Goal: Transaction & Acquisition: Purchase product/service

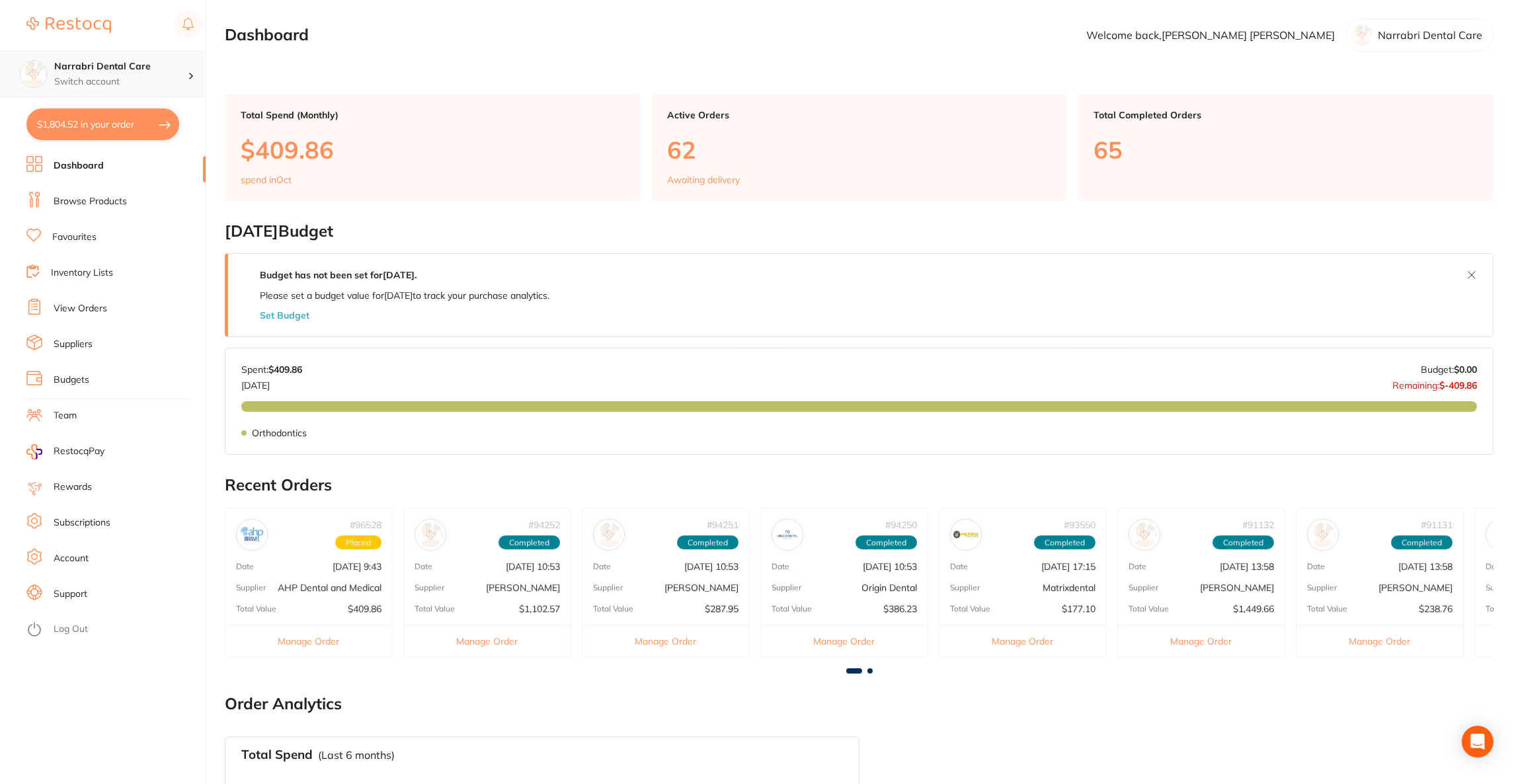
click at [138, 83] on p "Switch account" at bounding box center [121, 82] width 133 height 14
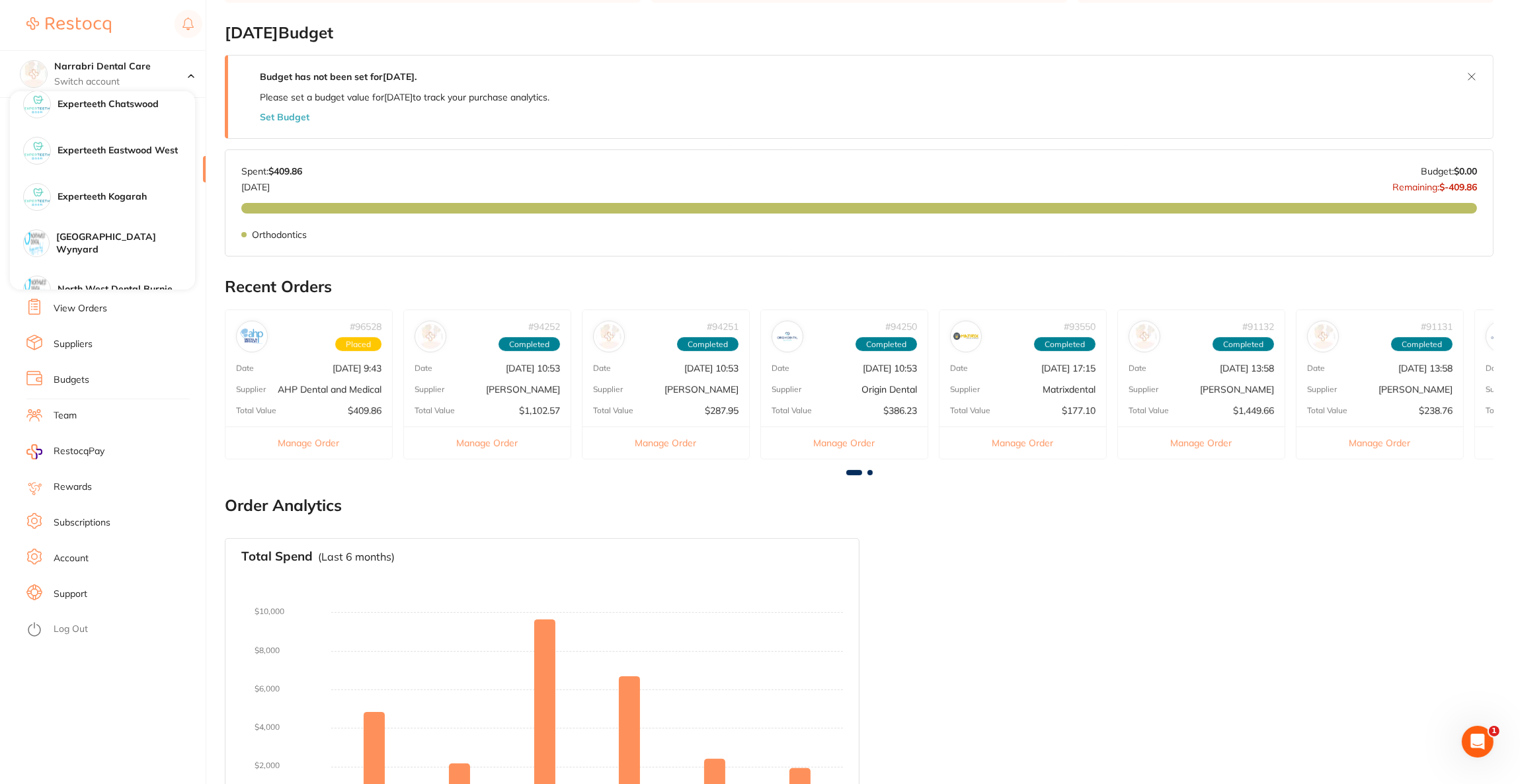
scroll to position [199, 0]
click at [98, 199] on h4 "[GEOGRAPHIC_DATA] Wynyard" at bounding box center [125, 194] width 139 height 26
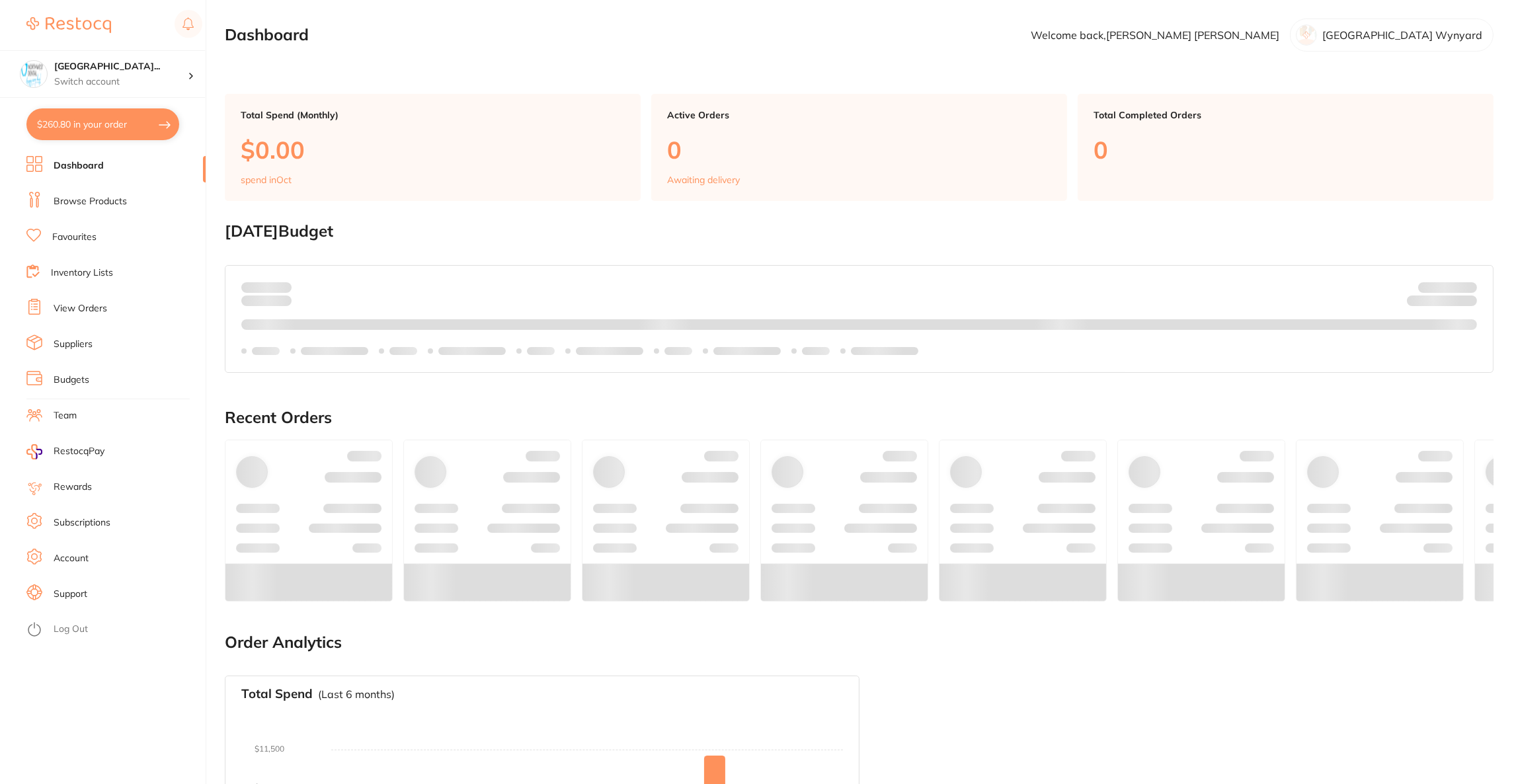
click at [106, 126] on button "$260.80 in your order" at bounding box center [102, 123] width 152 height 32
checkbox input "true"
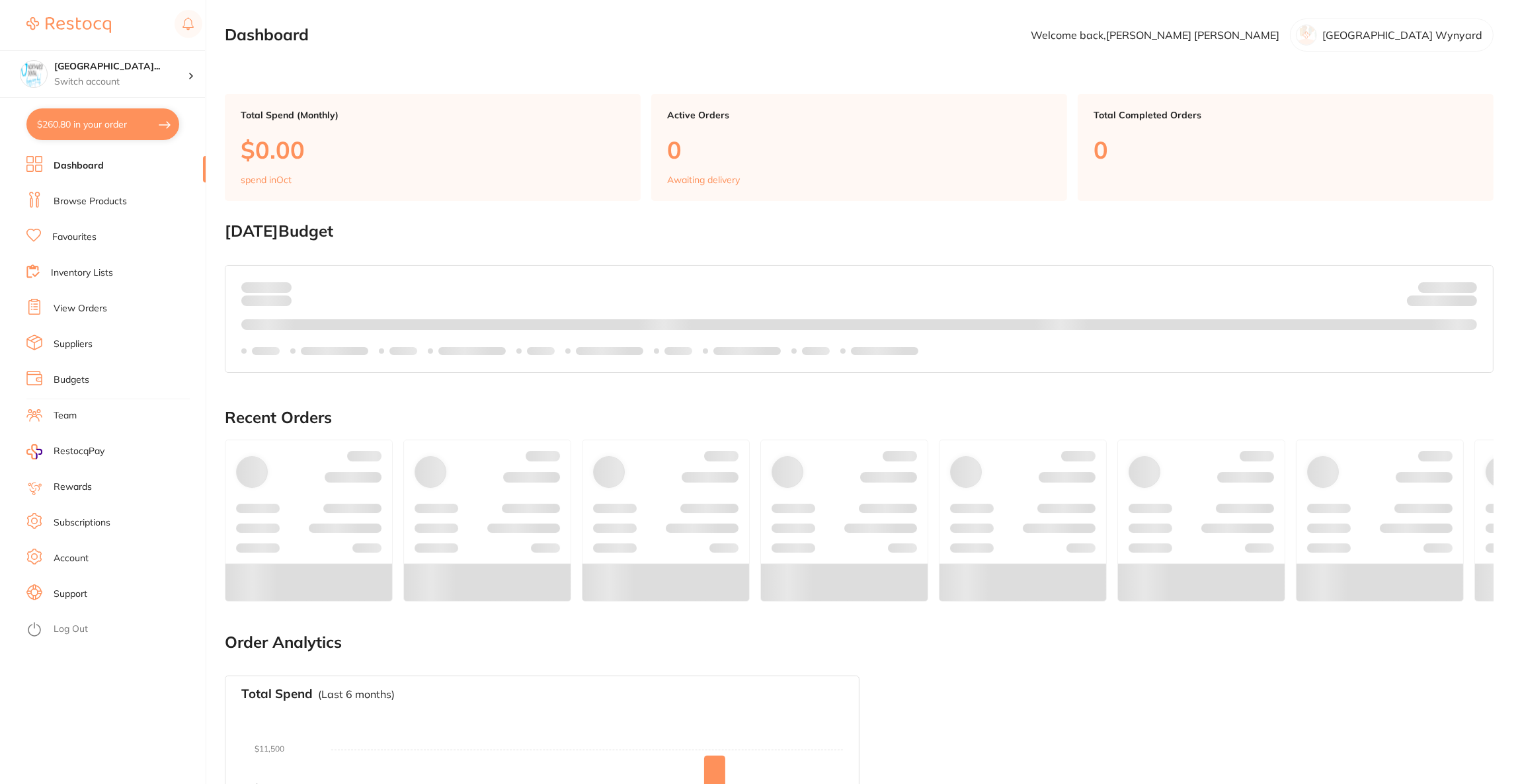
checkbox input "true"
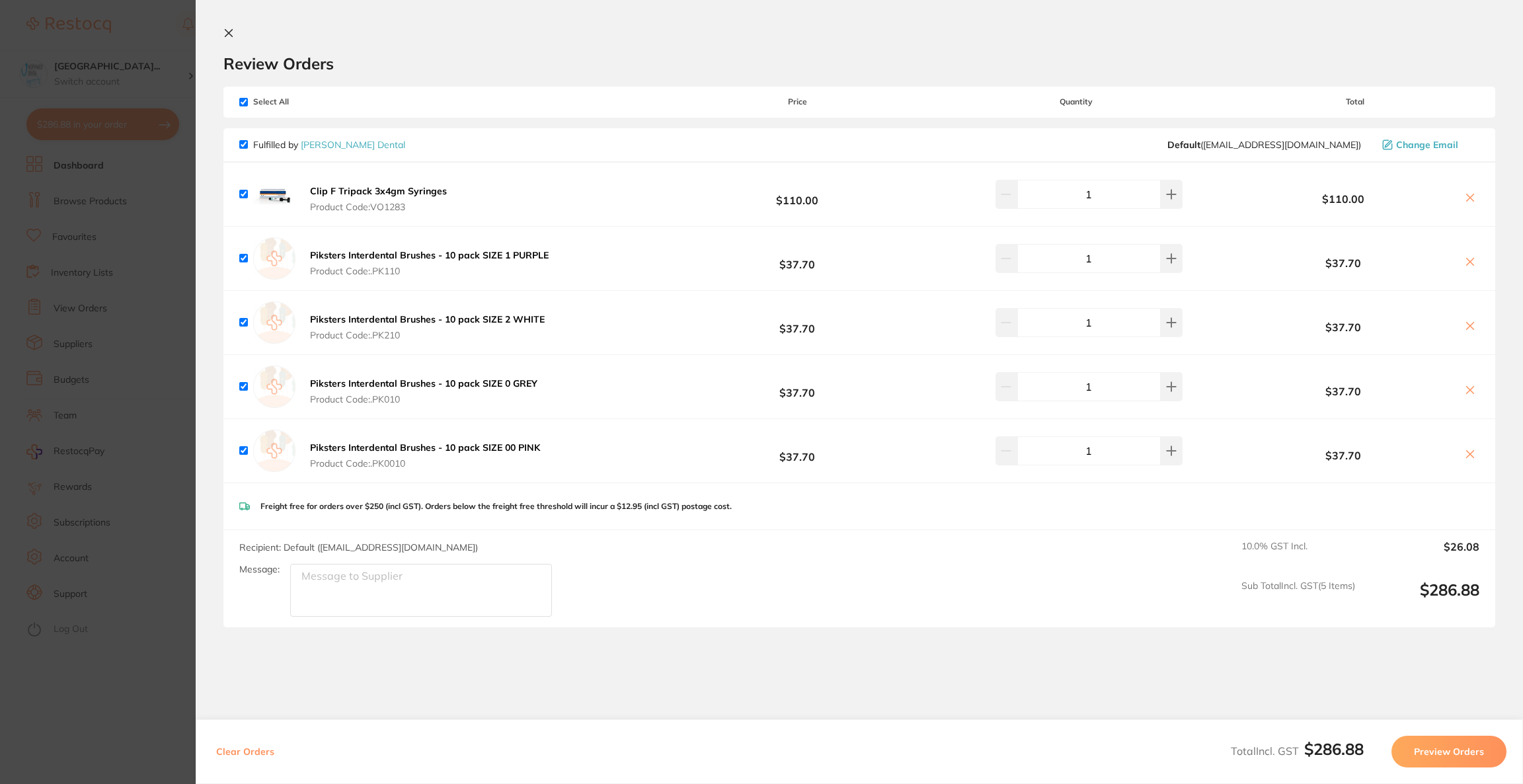
click at [1411, 150] on span "Change Email" at bounding box center [1428, 145] width 62 height 11
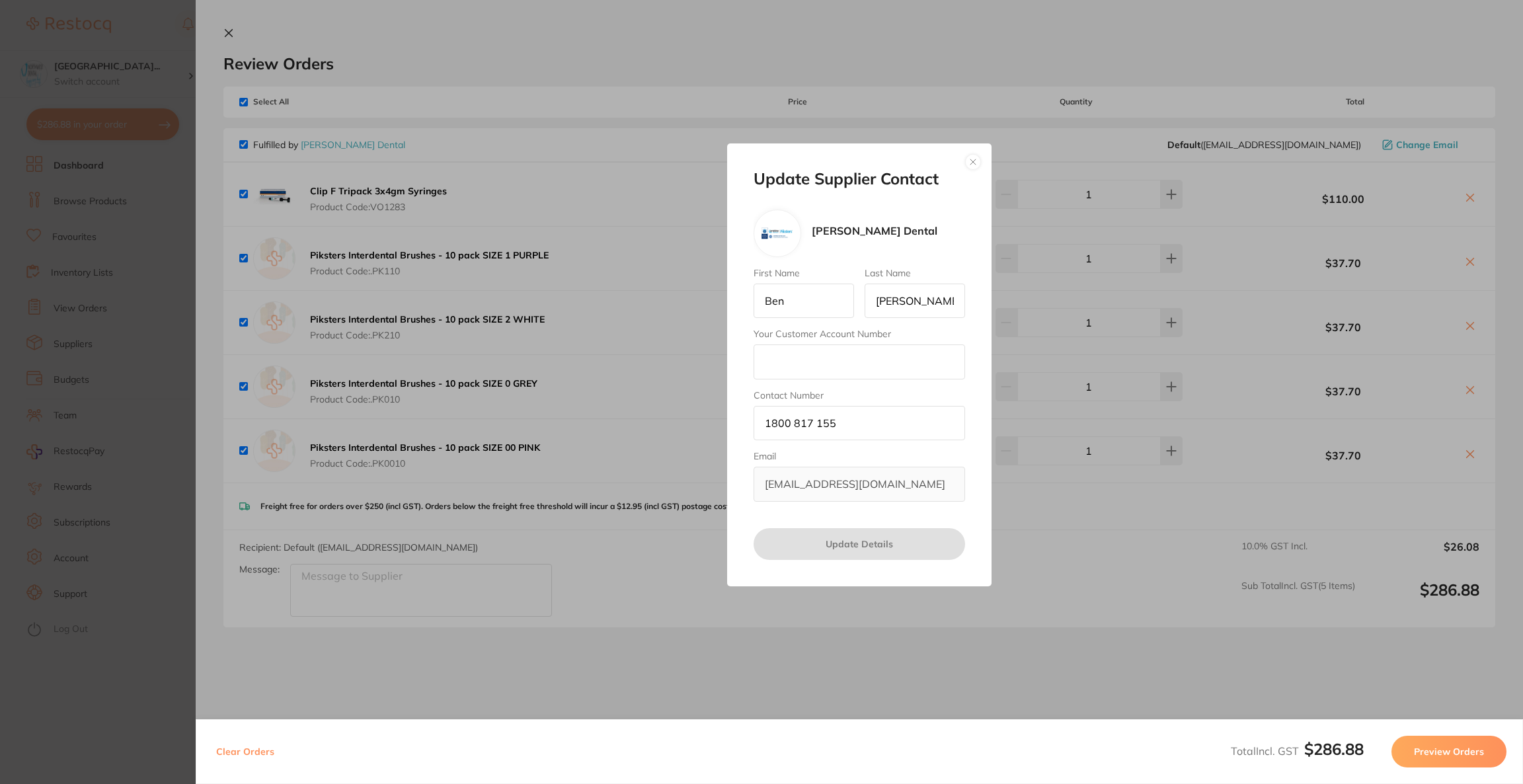
click at [778, 360] on input "Your Customer Account Number" at bounding box center [858, 362] width 211 height 35
type input "30505"
click at [885, 539] on button "Update Details" at bounding box center [858, 544] width 211 height 32
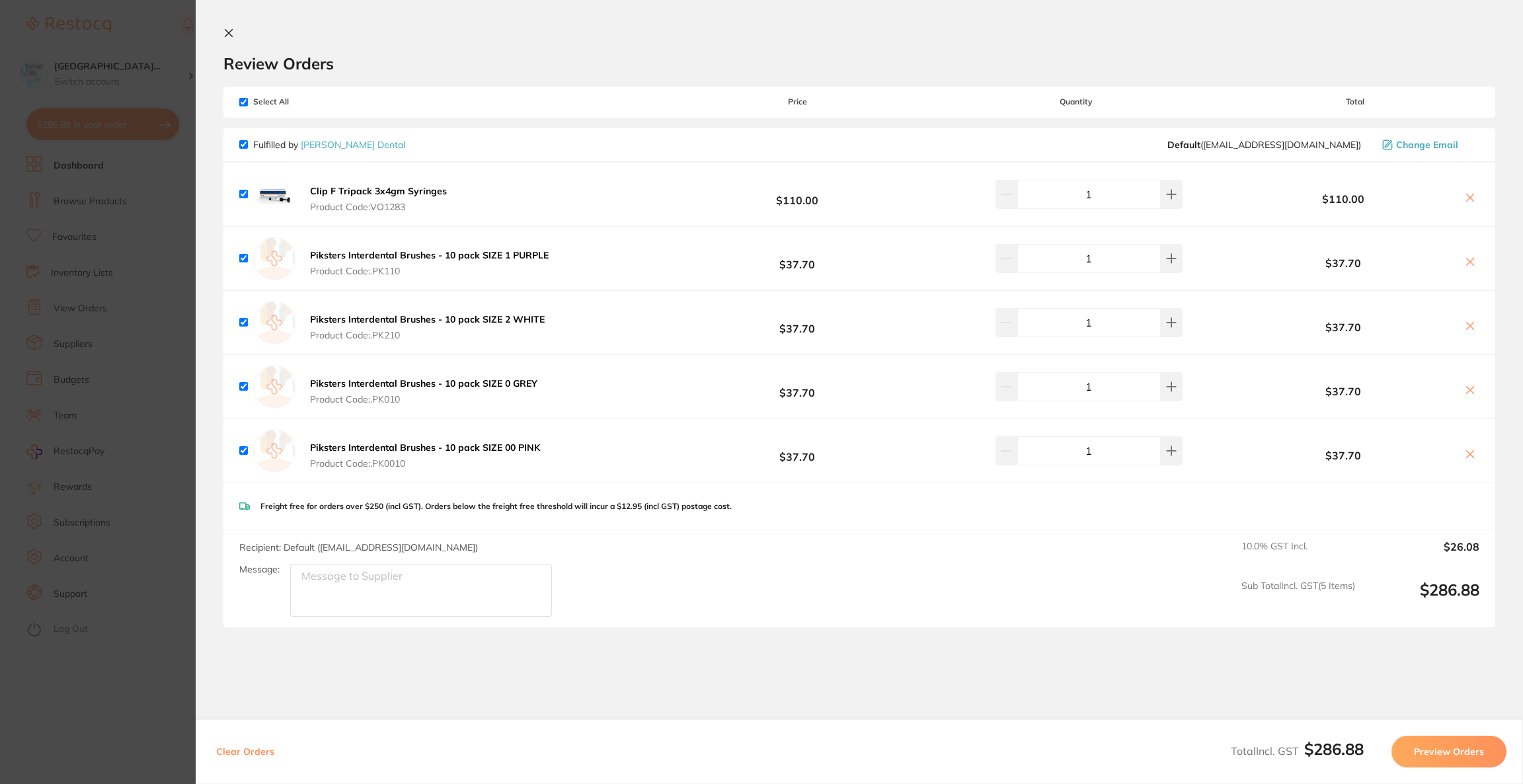
click at [1414, 748] on button "Preview Orders" at bounding box center [1449, 751] width 115 height 32
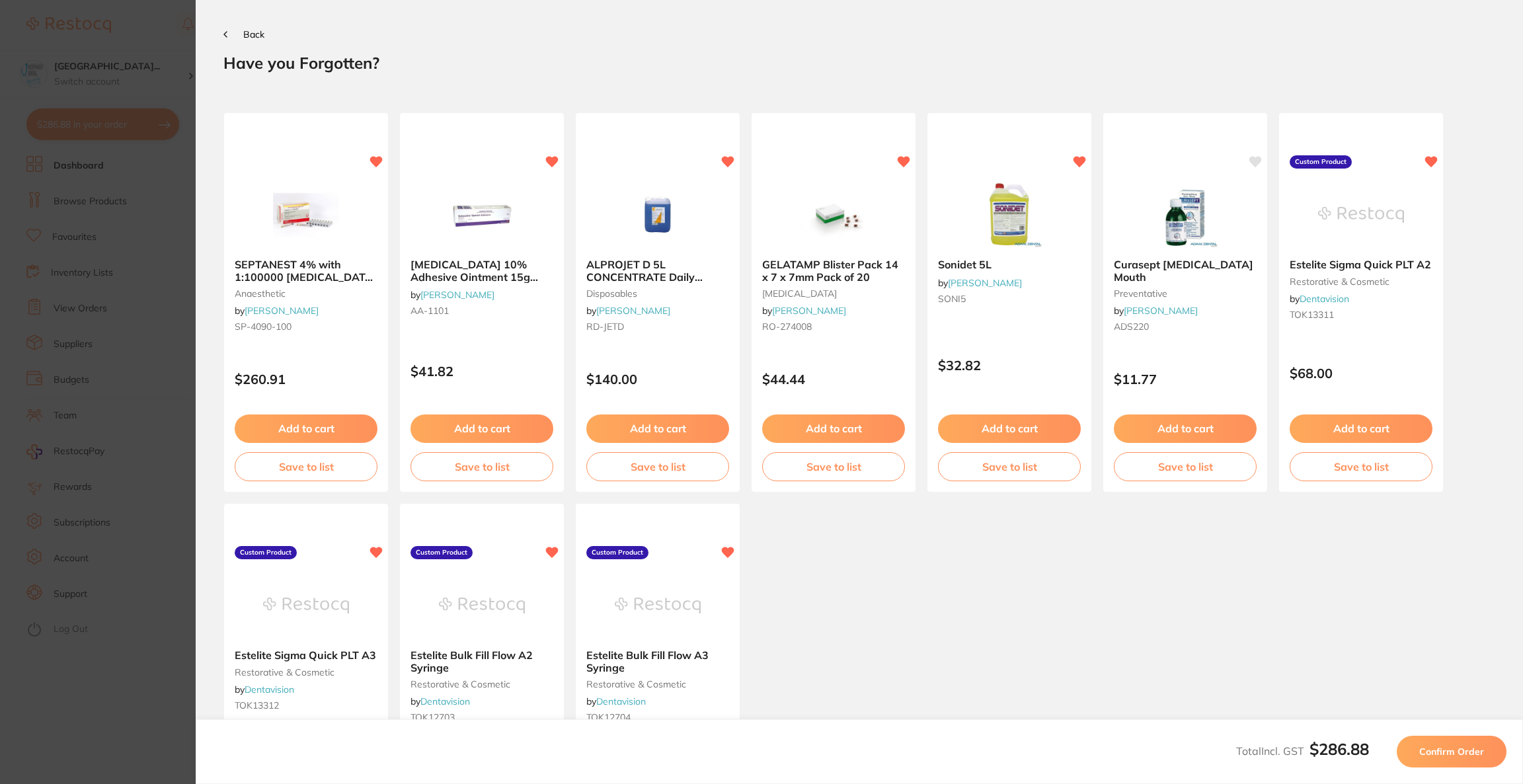
click at [1420, 749] on button "Confirm Order" at bounding box center [1452, 751] width 110 height 32
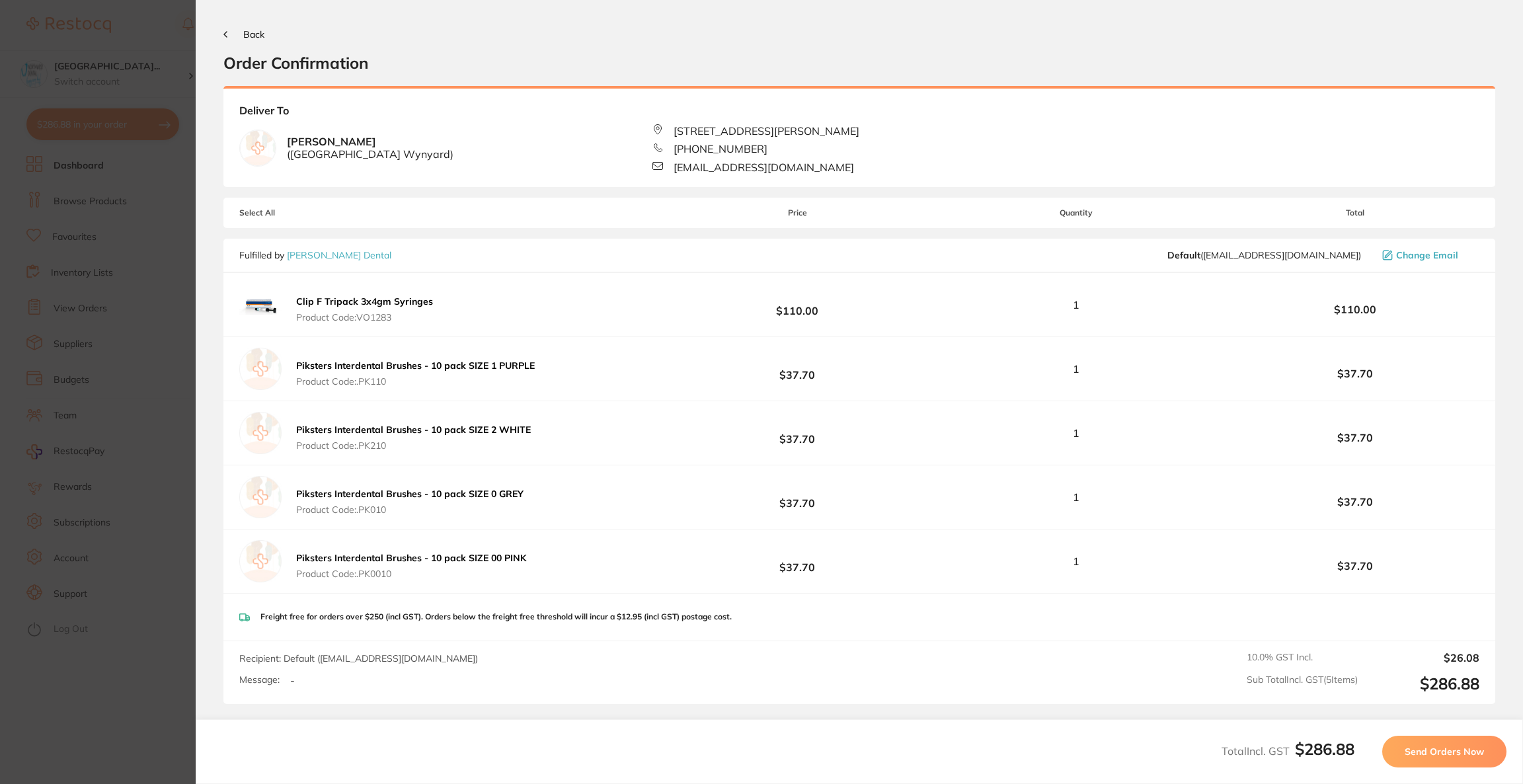
click at [1420, 751] on span "Send Orders Now" at bounding box center [1445, 751] width 79 height 12
